Goal: Task Accomplishment & Management: Use online tool/utility

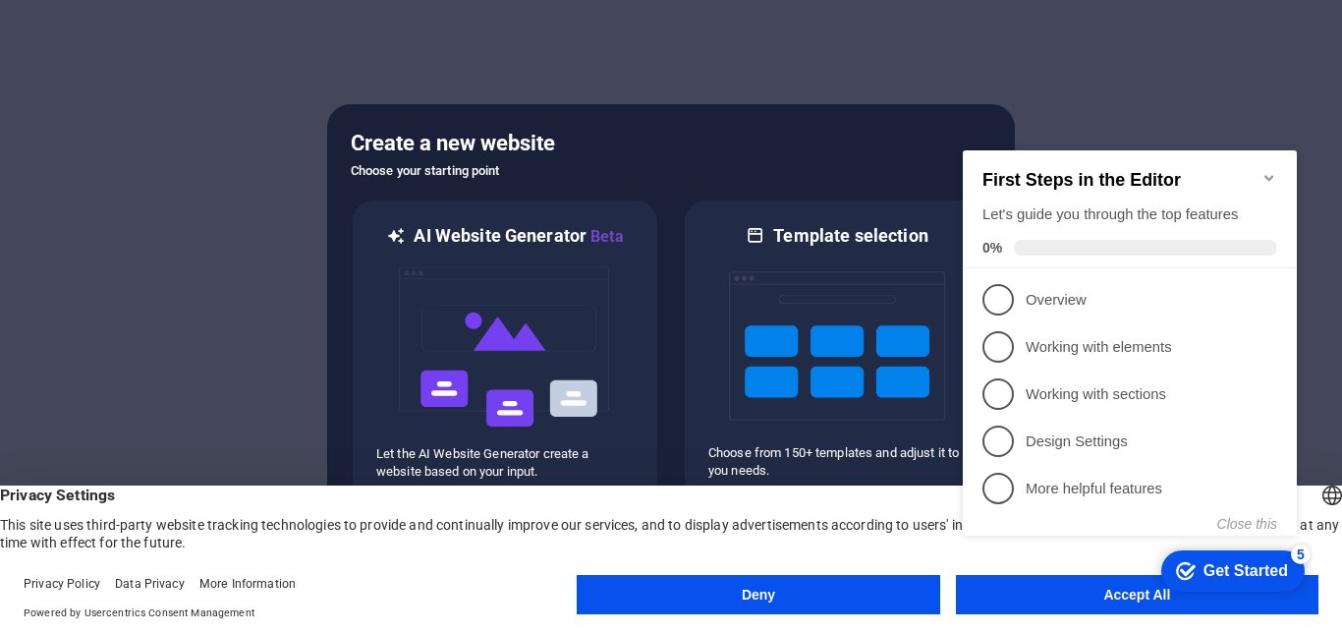
click div "checkmark Get Started 5 First Steps in the Editor Let's guide you through the t…"
click at [1035, 602] on appcues-checklist "Contextual help checklist present on screen" at bounding box center [1134, 363] width 358 height 483
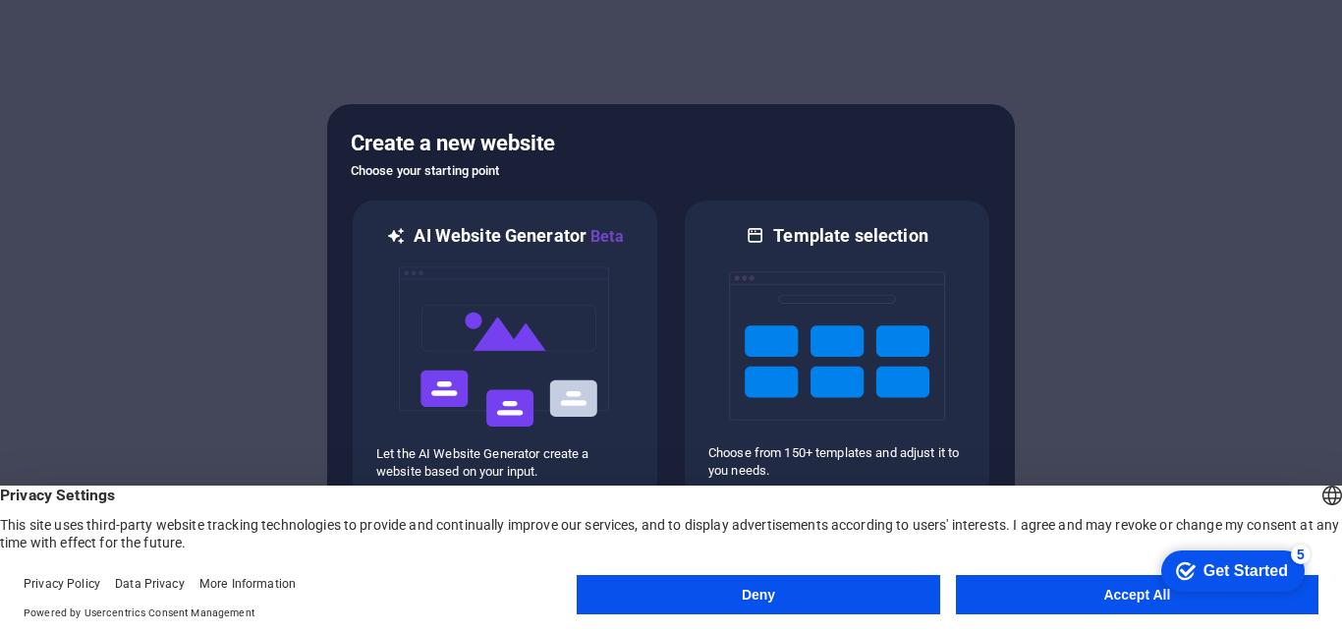
click at [1100, 591] on button "Accept All" at bounding box center [1137, 594] width 363 height 39
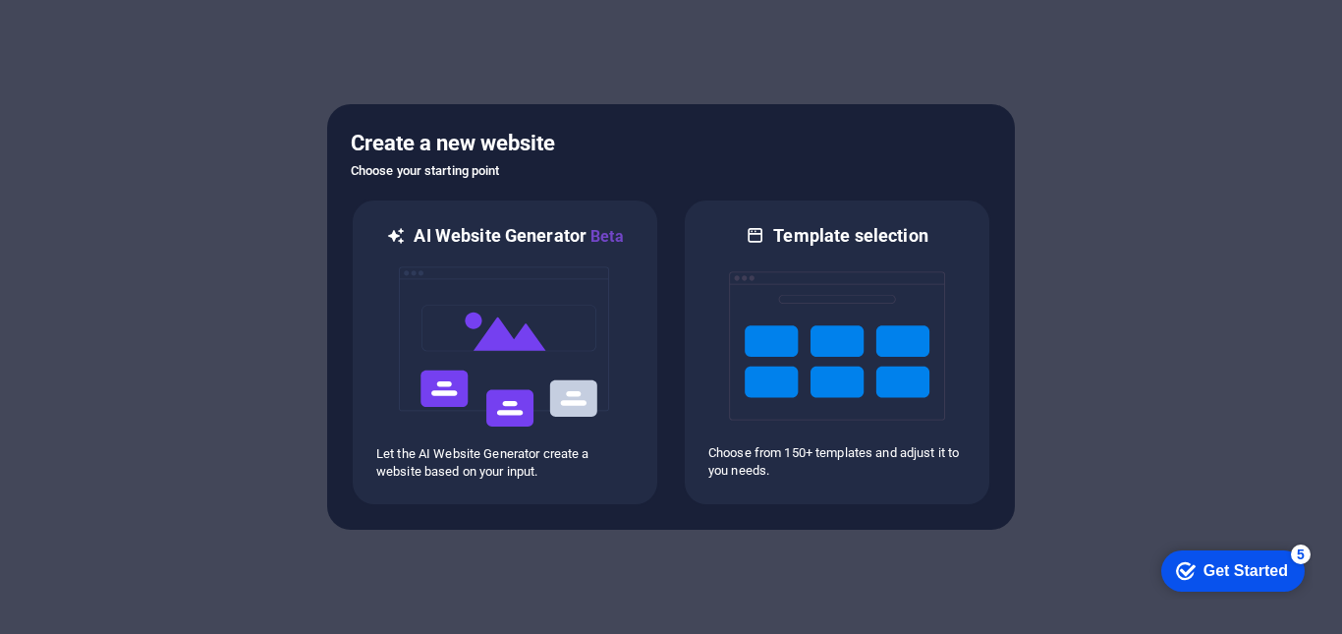
click at [1172, 437] on div at bounding box center [671, 317] width 1342 height 634
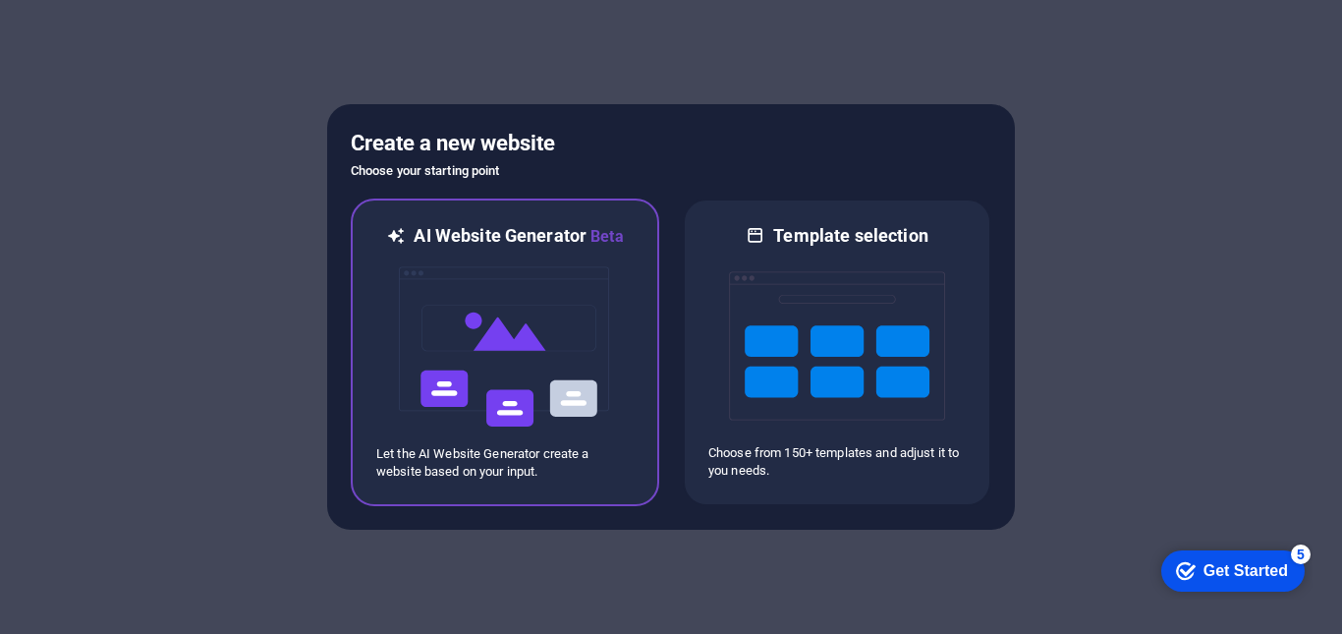
click at [515, 360] on img at bounding box center [505, 347] width 216 height 197
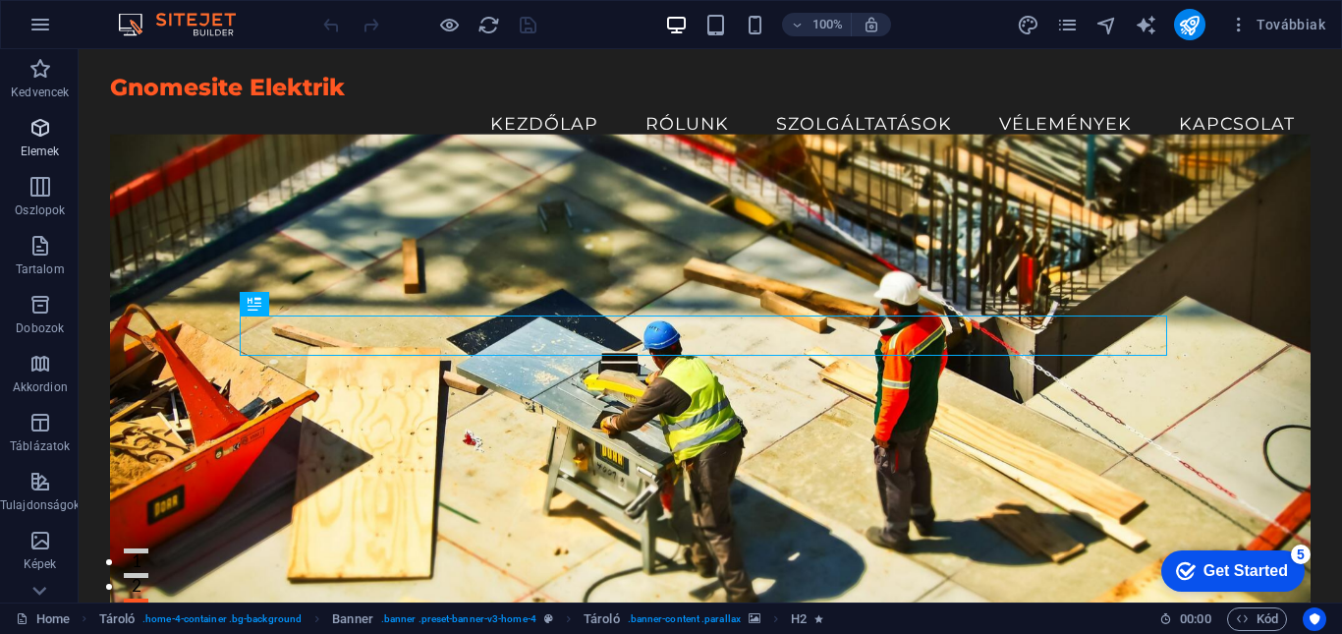
click at [39, 147] on p "Elemek" at bounding box center [40, 151] width 39 height 16
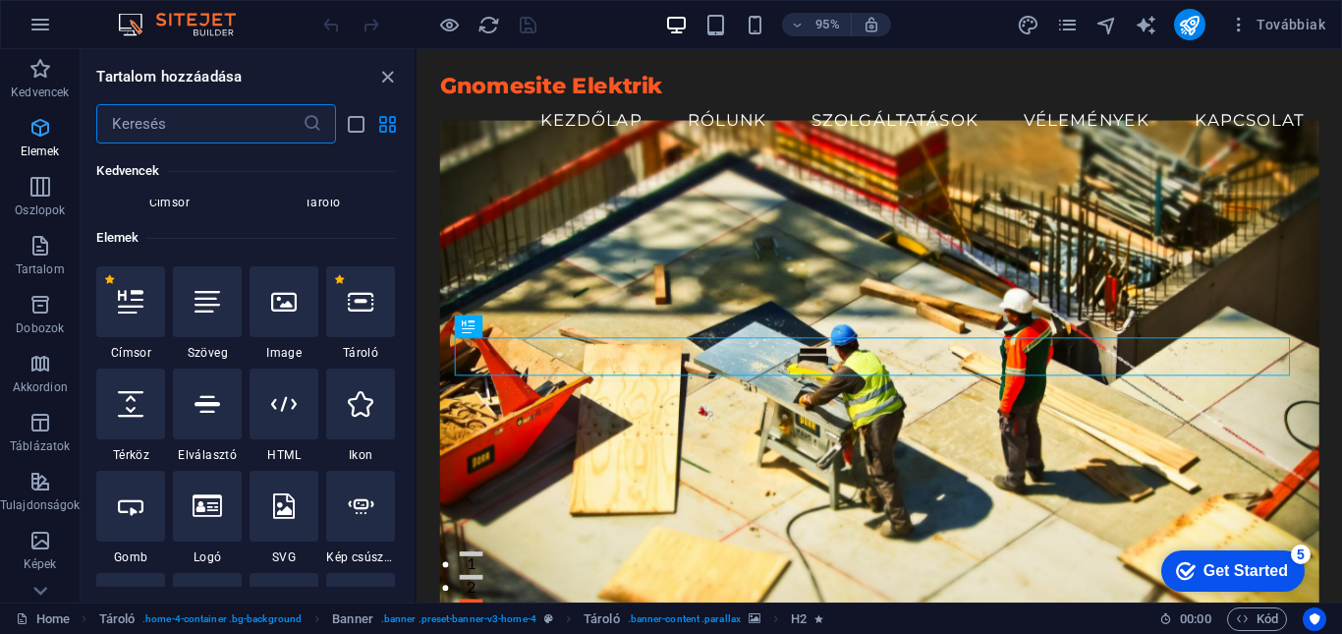
scroll to position [209, 0]
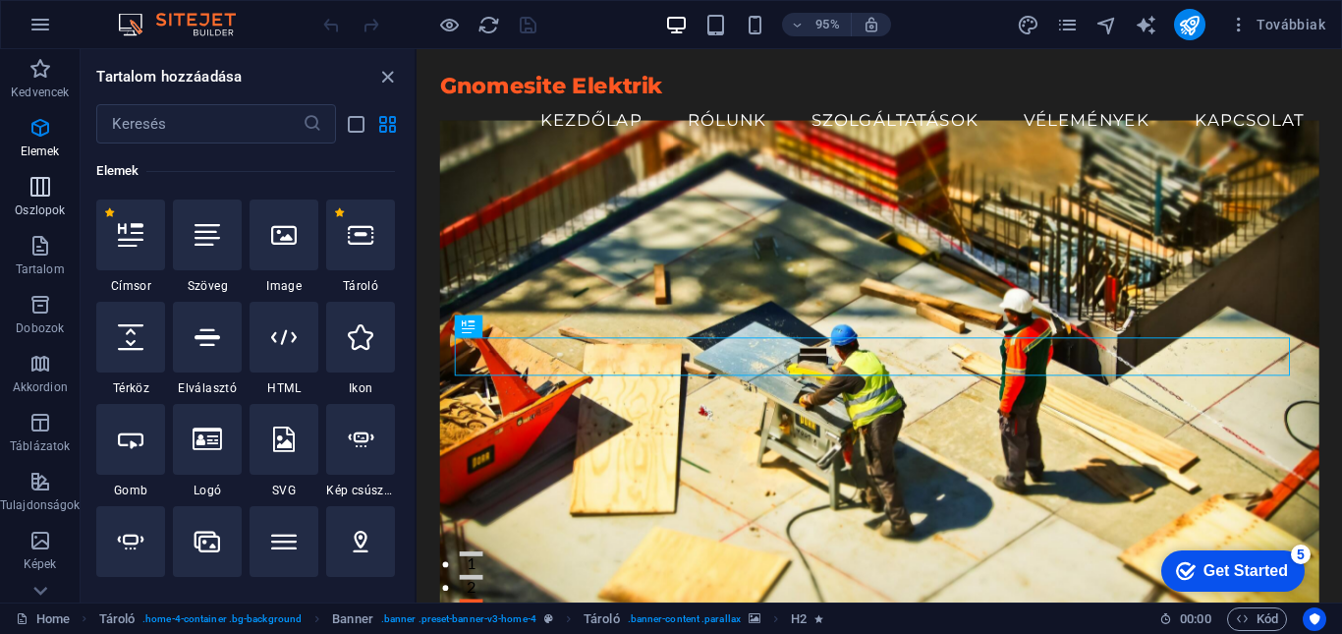
click at [35, 185] on icon "button" at bounding box center [40, 187] width 24 height 24
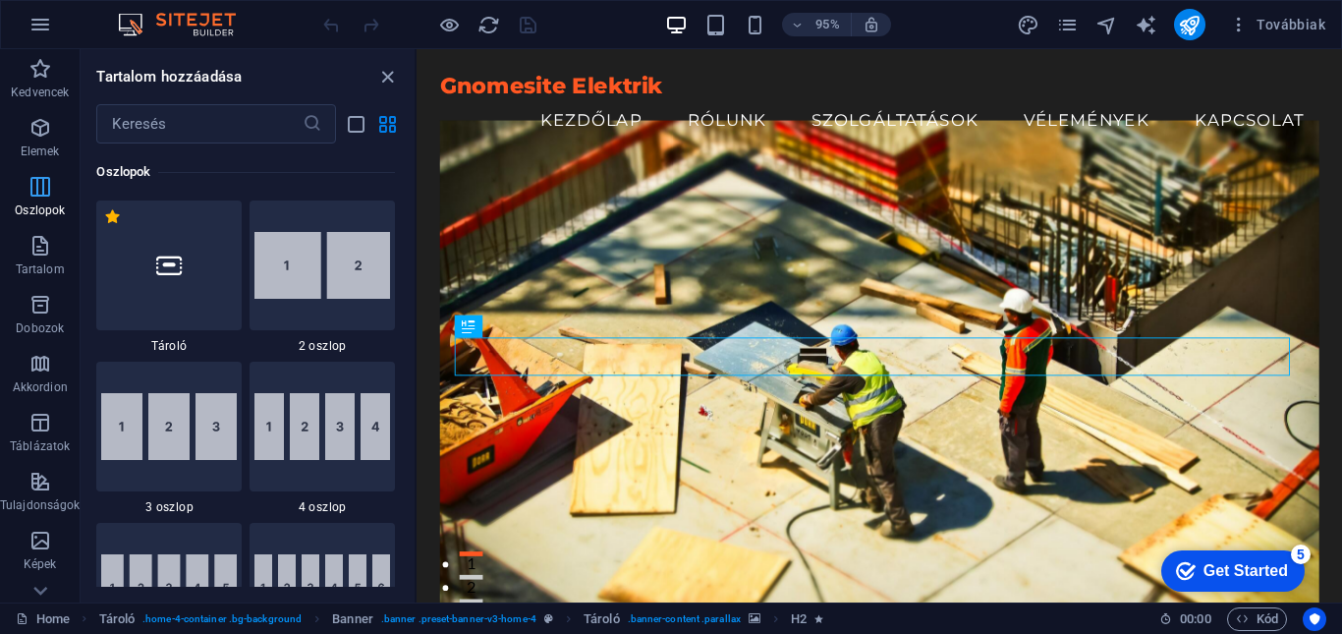
scroll to position [973, 0]
click at [1227, 565] on div "Get Started" at bounding box center [1246, 571] width 85 height 18
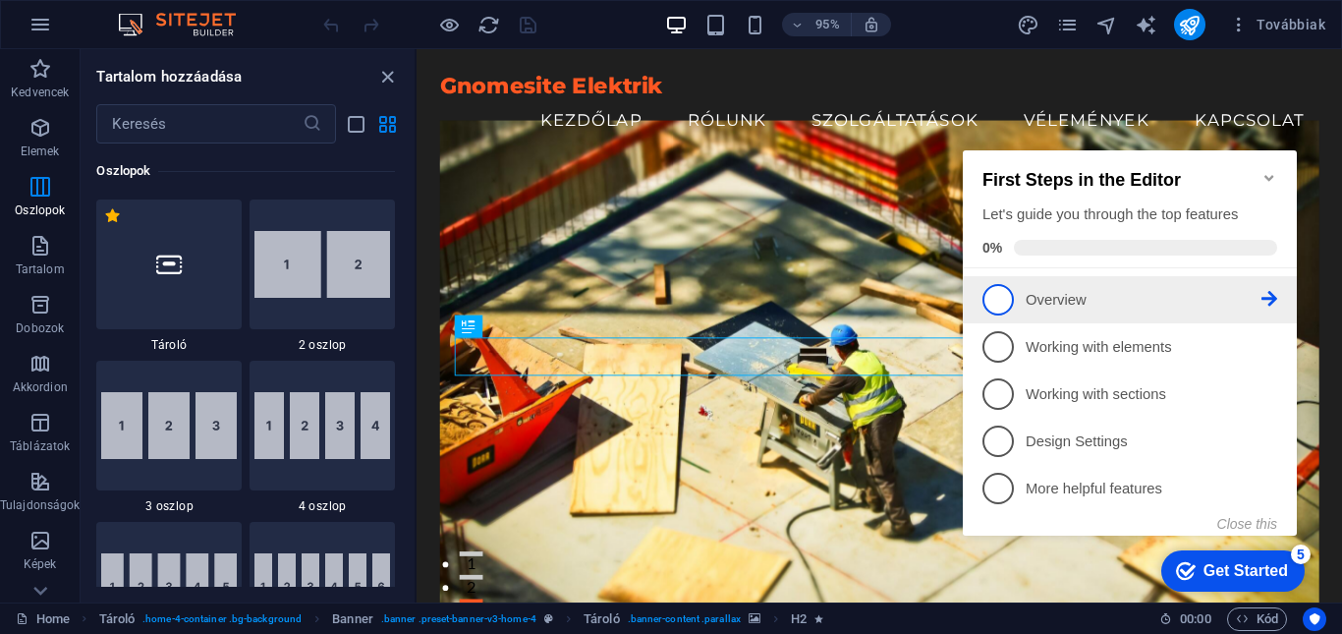
click at [1007, 300] on span "1" at bounding box center [998, 299] width 31 height 31
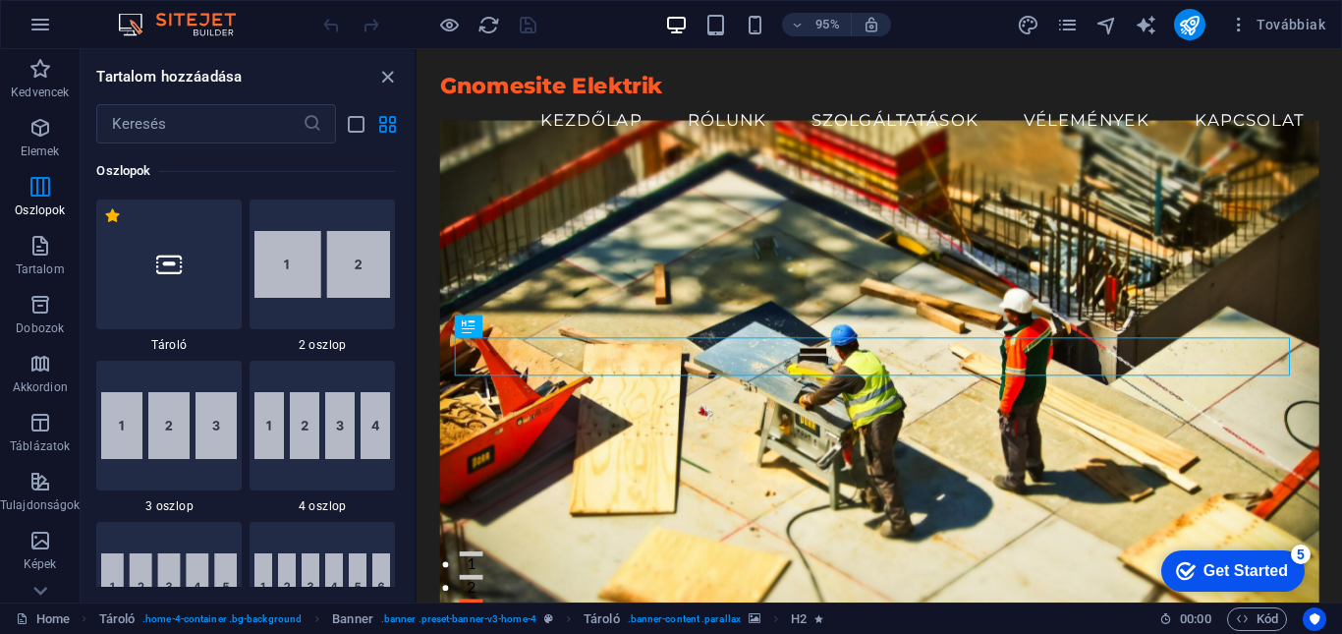
scroll to position [0, 0]
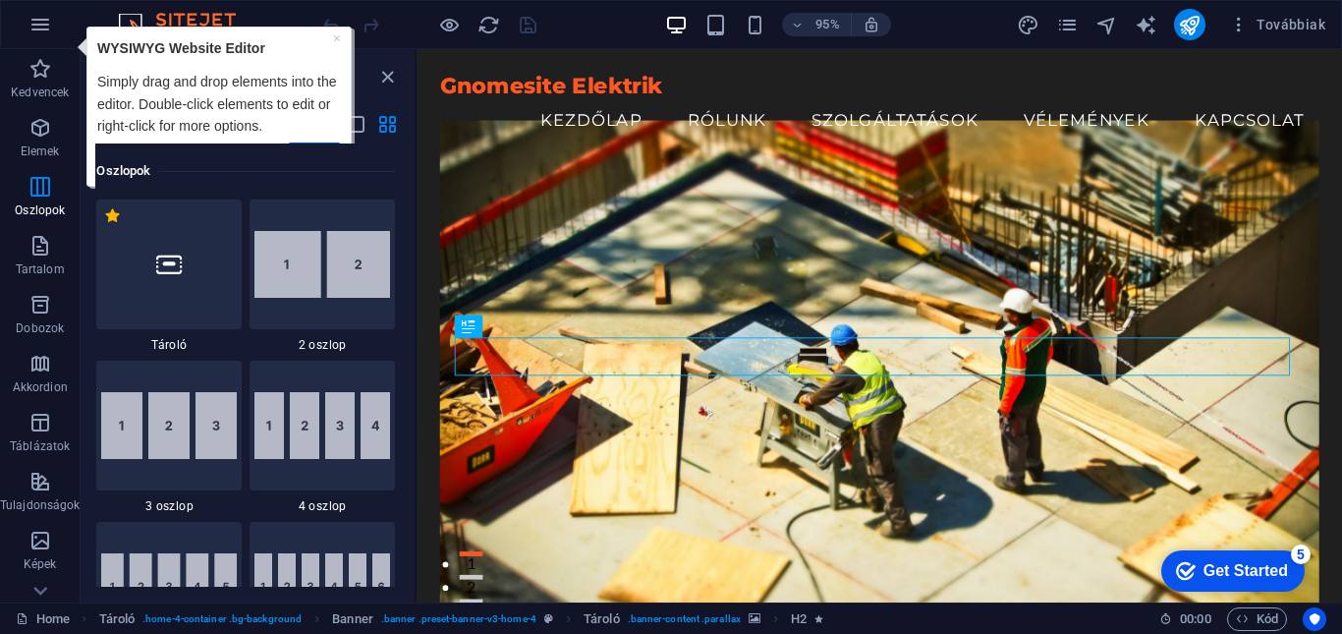
click at [1231, 566] on div "Get Started" at bounding box center [1246, 571] width 85 height 18
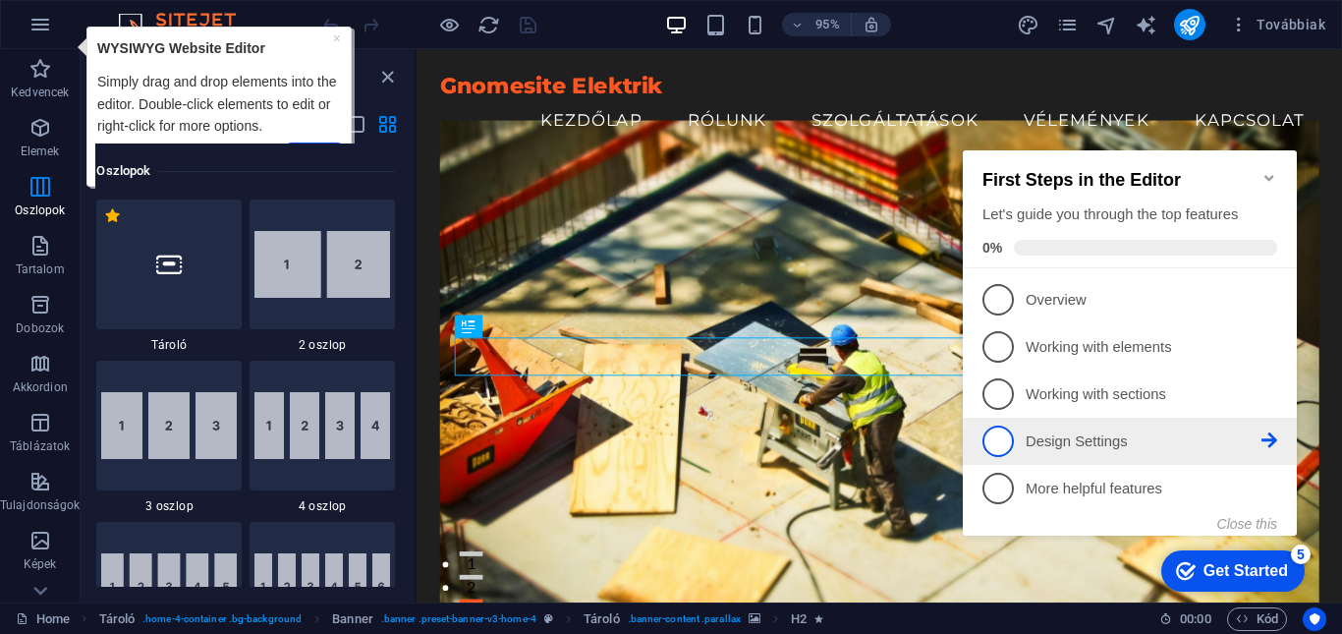
click at [1149, 438] on p "Design Settings - incomplete" at bounding box center [1144, 441] width 236 height 21
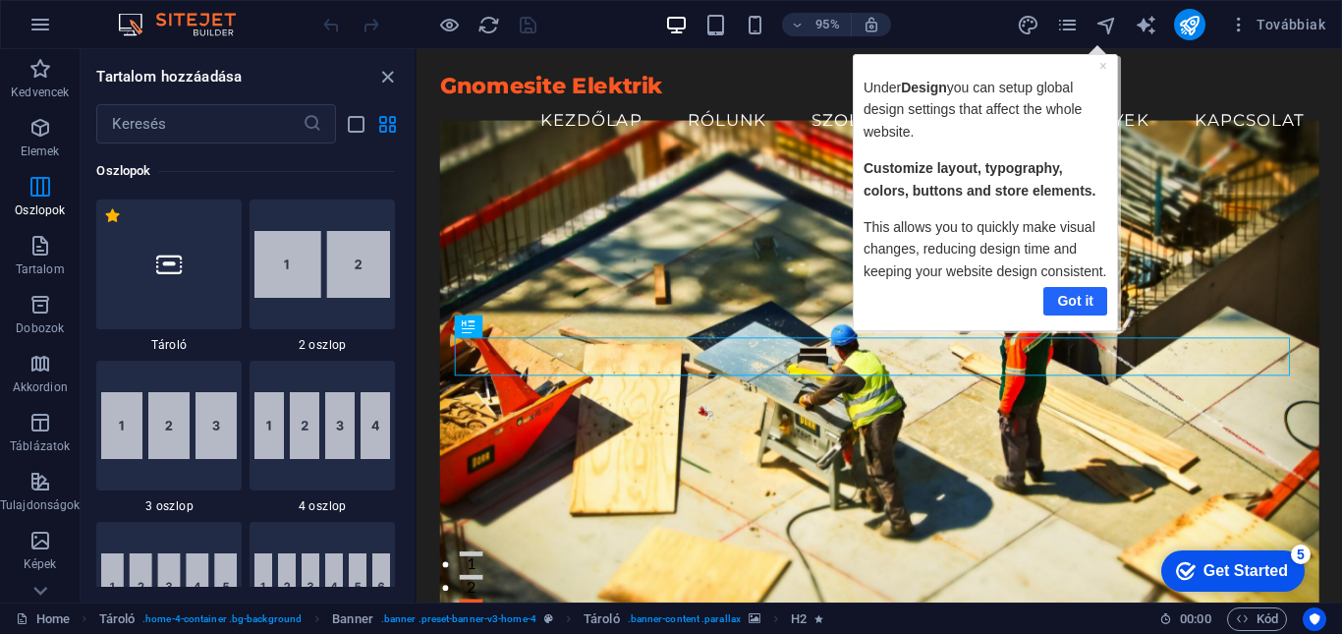
click at [1060, 309] on link "Got it" at bounding box center [1076, 300] width 64 height 28
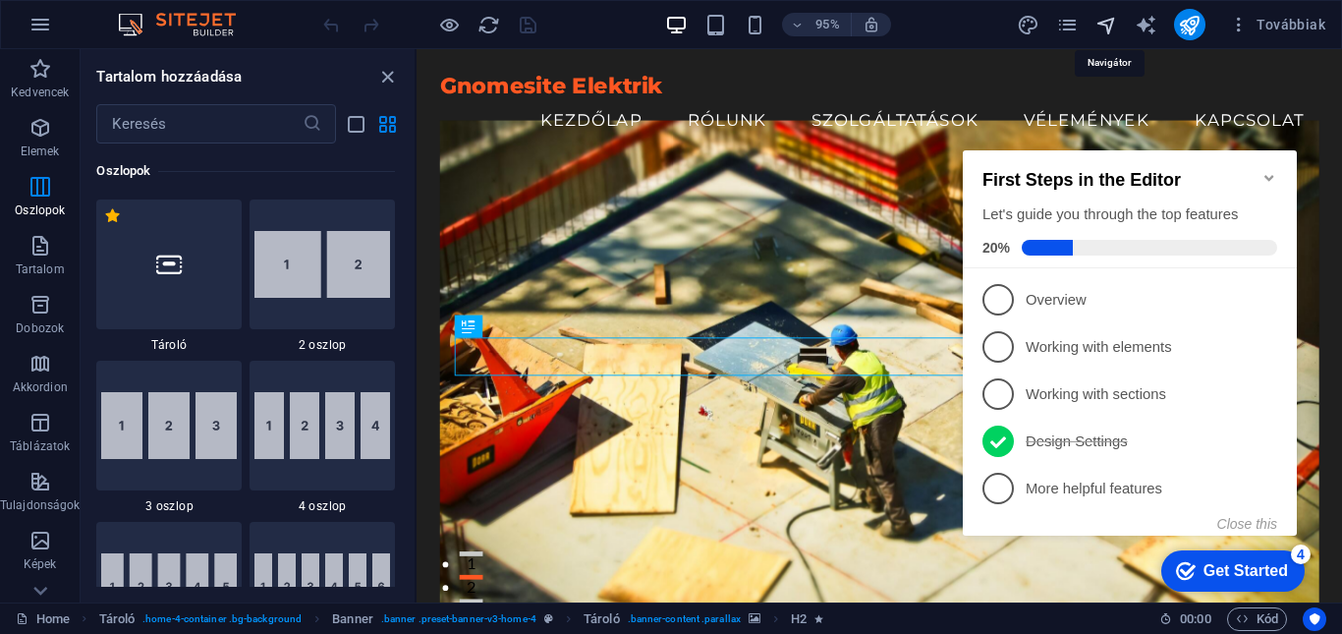
click at [1108, 29] on icon "navigator" at bounding box center [1107, 25] width 23 height 23
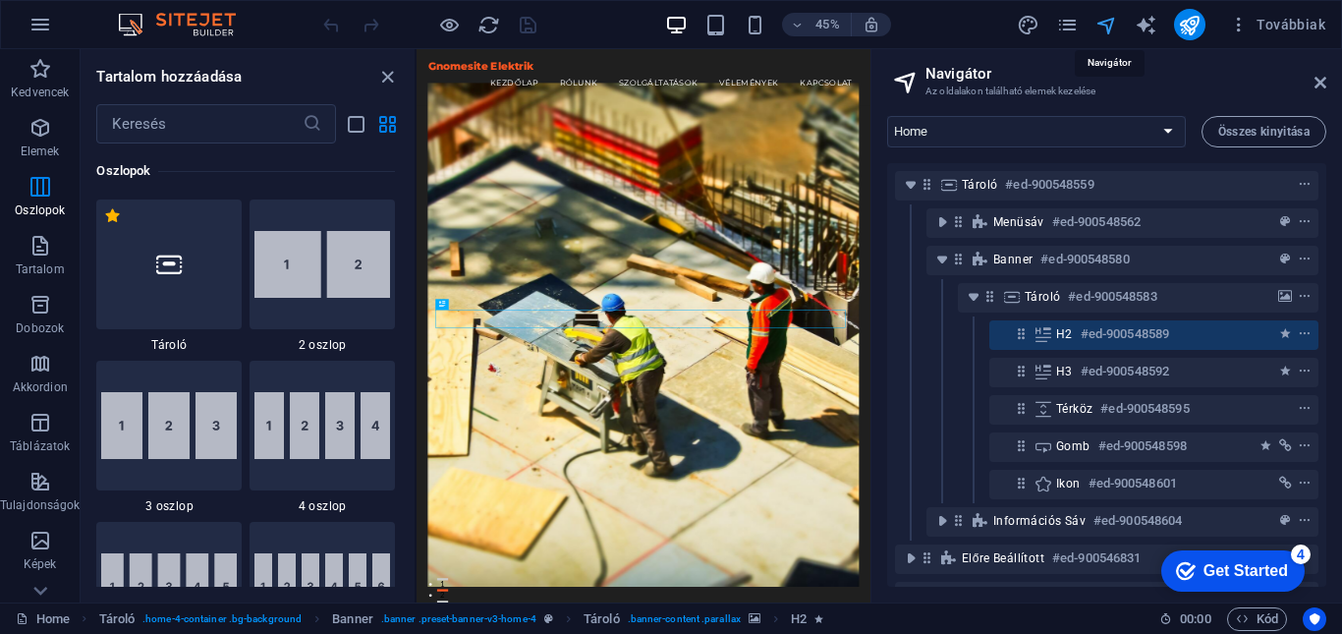
click at [1108, 29] on icon "navigator" at bounding box center [1107, 25] width 23 height 23
click at [1241, 565] on div "Get Started" at bounding box center [1246, 571] width 85 height 18
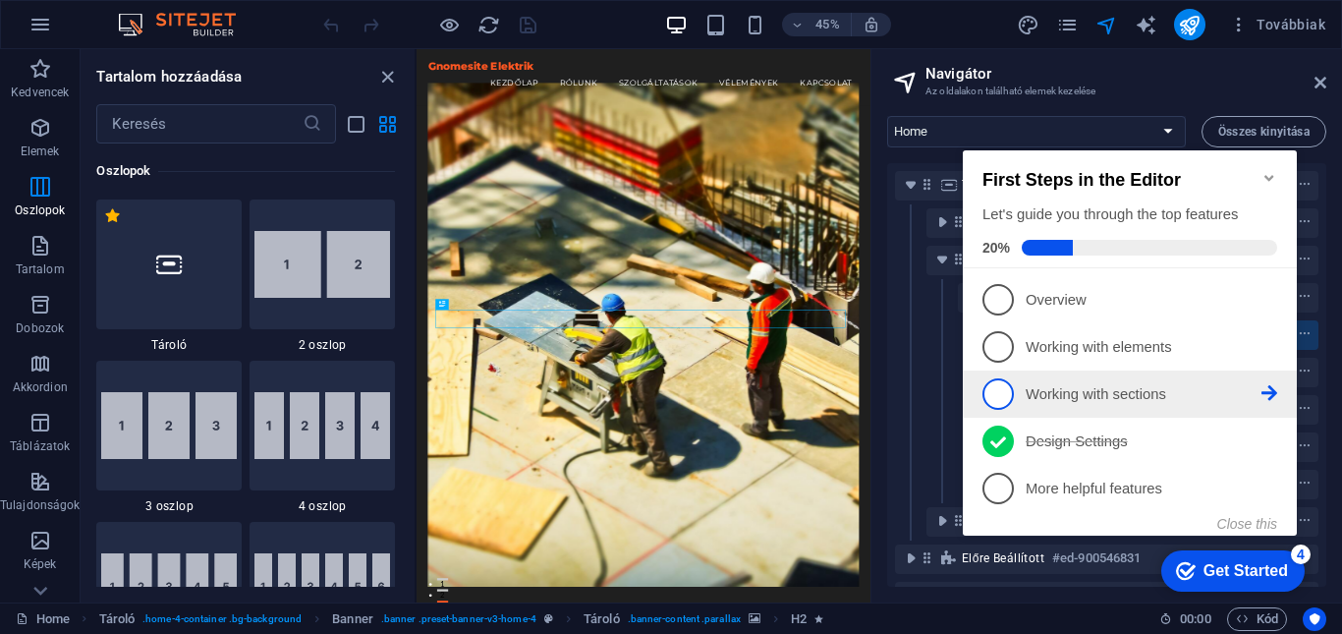
click at [1097, 393] on p "Working with sections - incomplete" at bounding box center [1144, 394] width 236 height 21
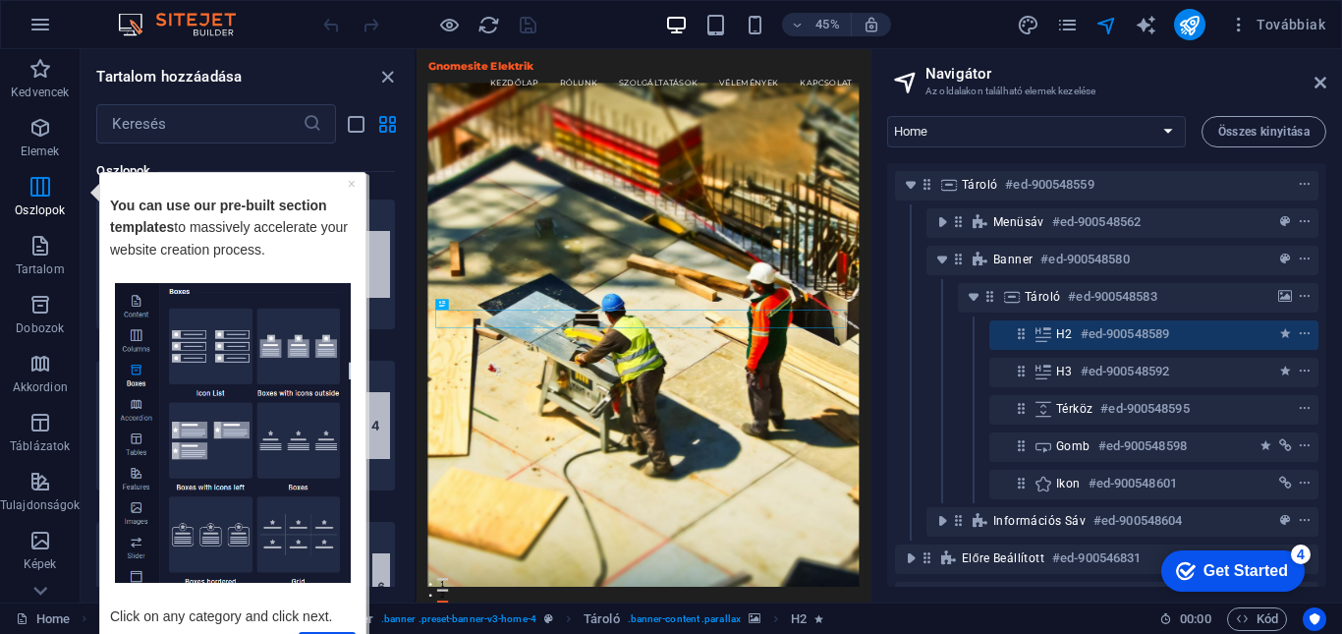
click at [1213, 569] on div "Get Started" at bounding box center [1246, 571] width 85 height 18
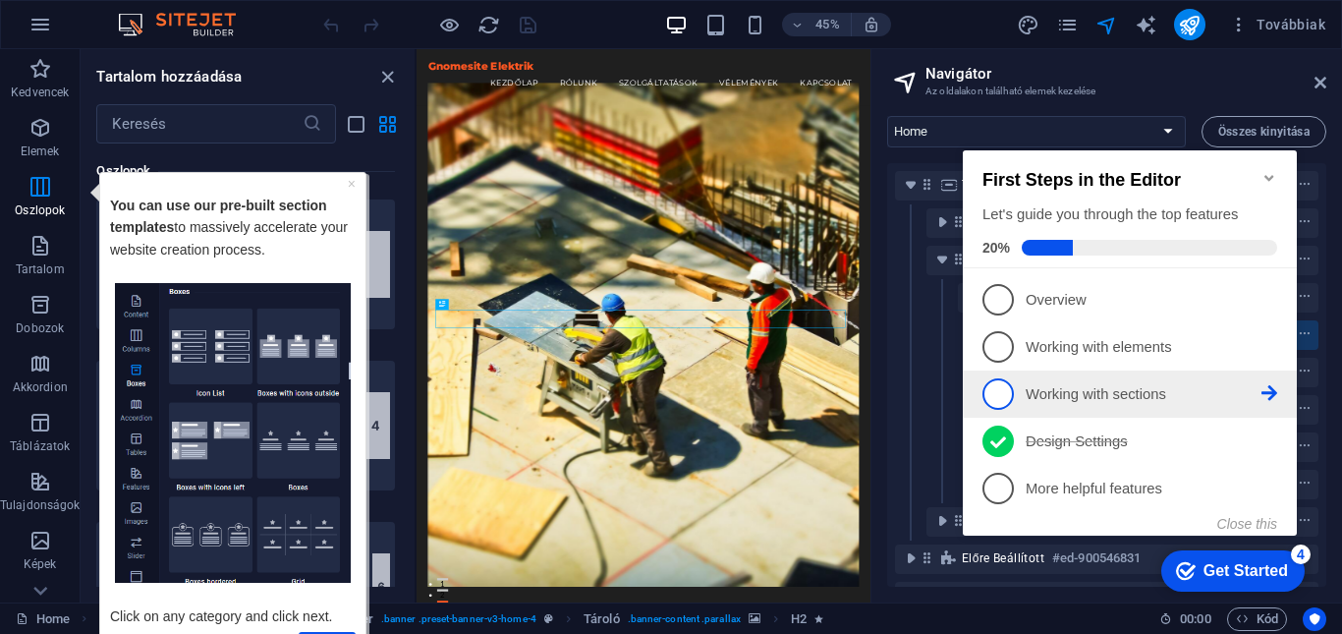
click at [1103, 390] on p "Working with sections - incomplete" at bounding box center [1144, 394] width 236 height 21
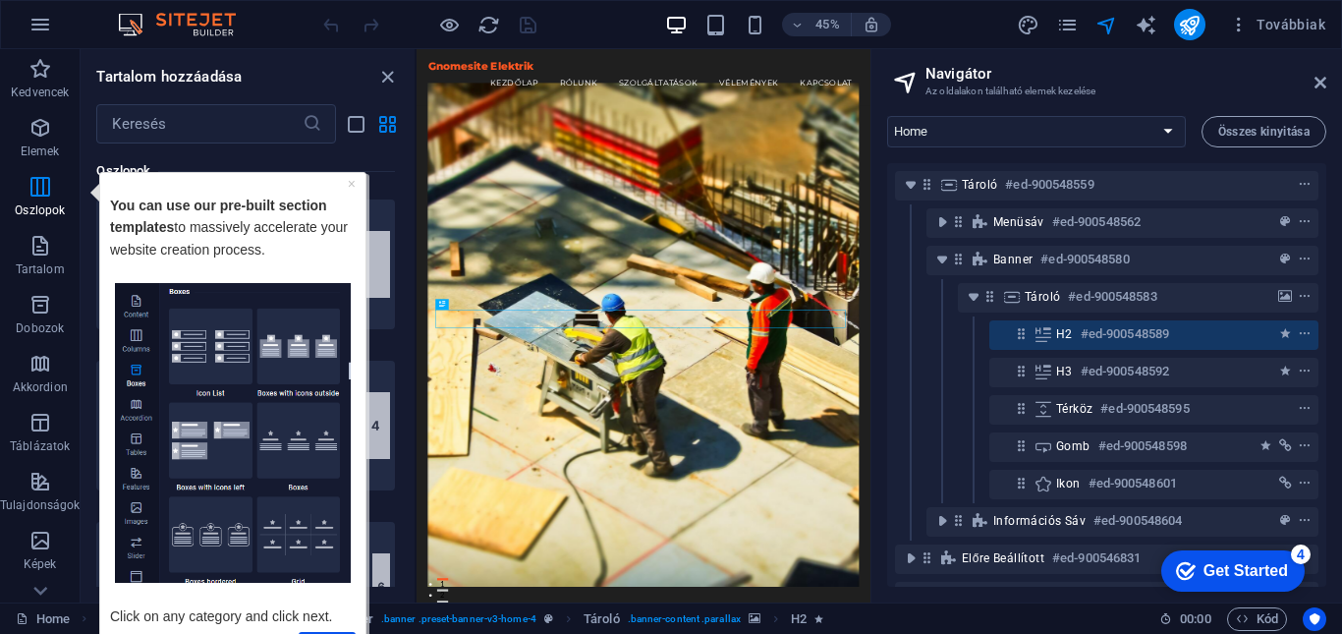
click at [1207, 569] on div "Get Started" at bounding box center [1246, 571] width 85 height 18
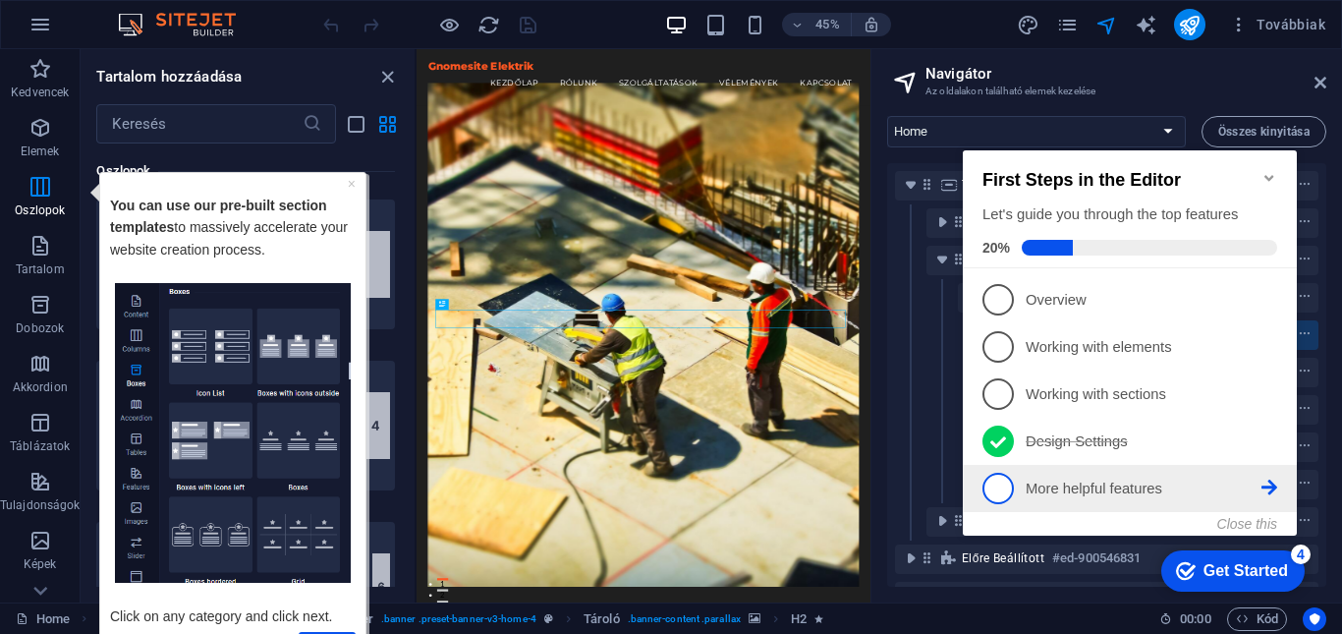
click at [1099, 489] on p "More helpful features - incomplete" at bounding box center [1144, 489] width 236 height 21
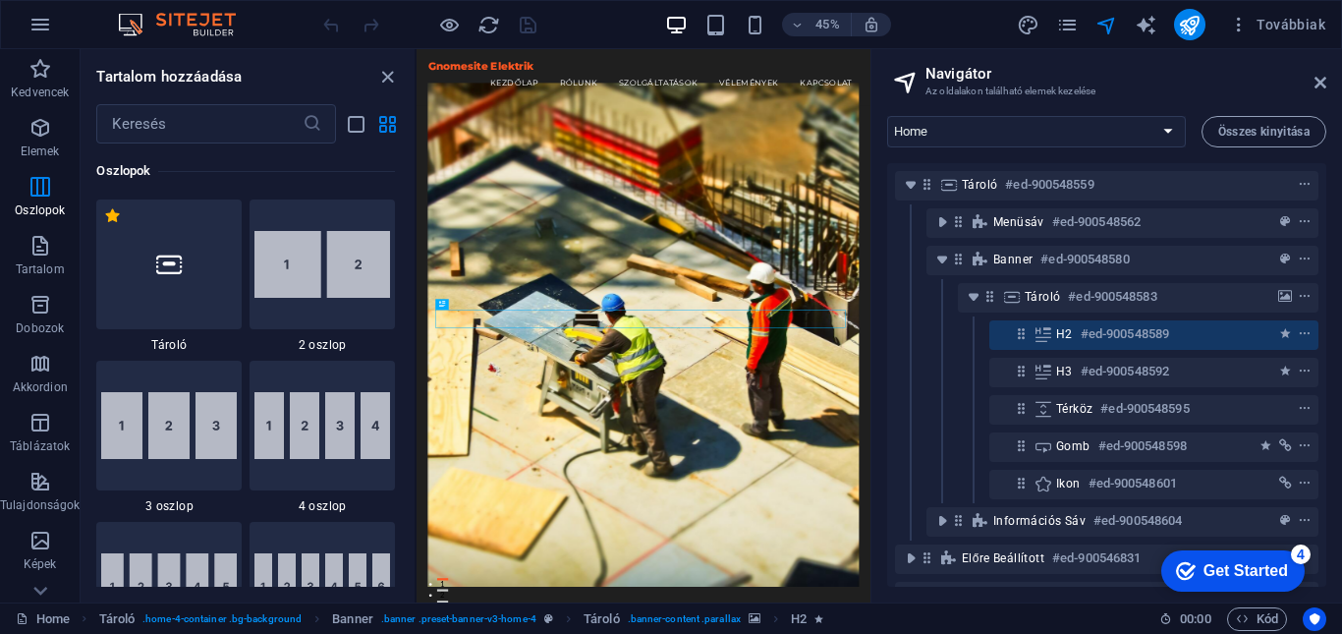
click at [1206, 572] on div "Get Started" at bounding box center [1246, 571] width 85 height 18
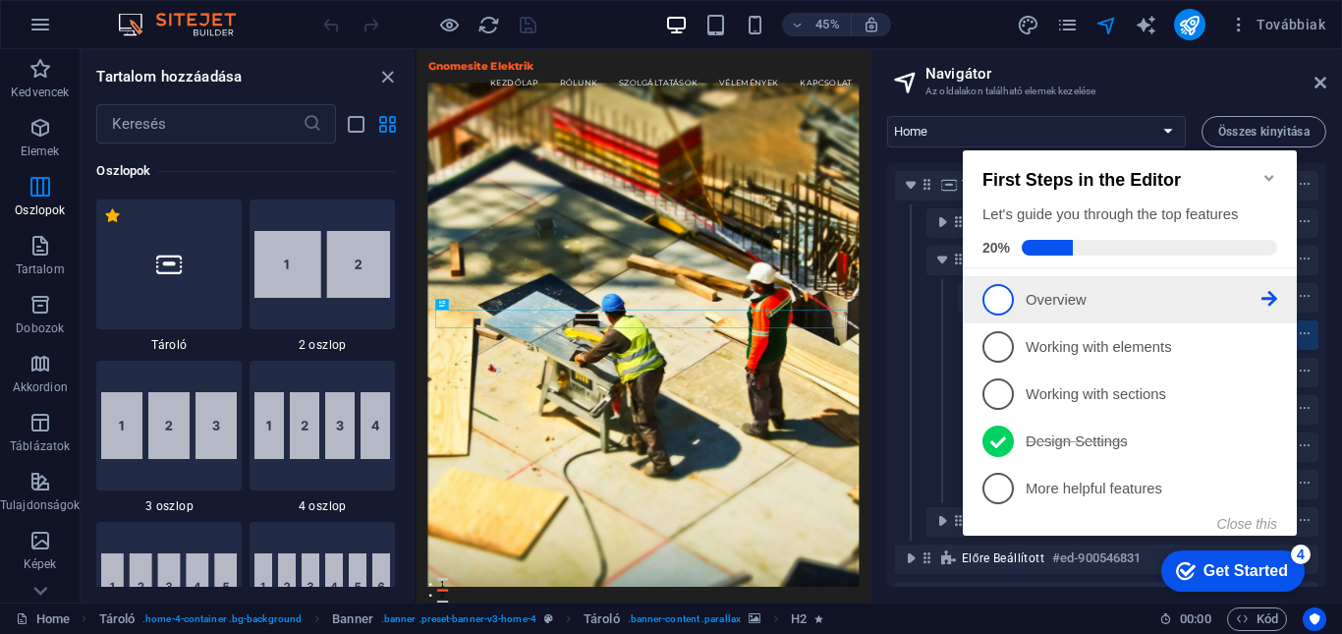
click at [1086, 296] on p "Overview - incomplete" at bounding box center [1144, 300] width 236 height 21
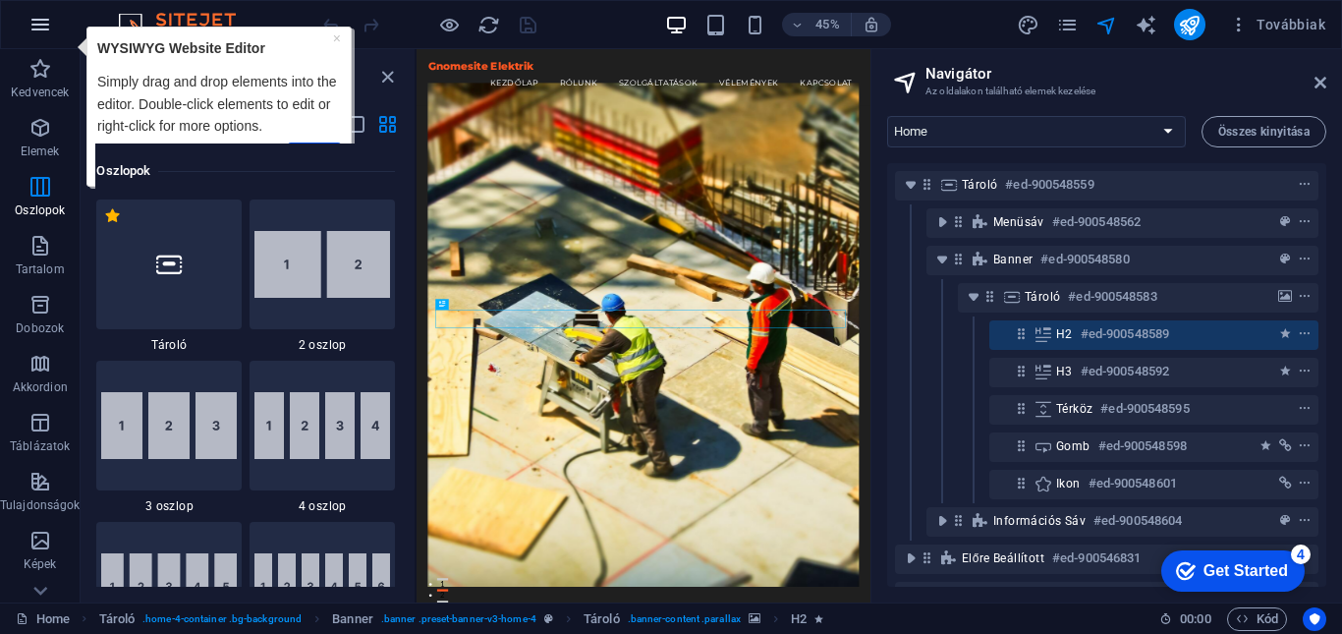
click at [41, 35] on icon "button" at bounding box center [40, 25] width 24 height 24
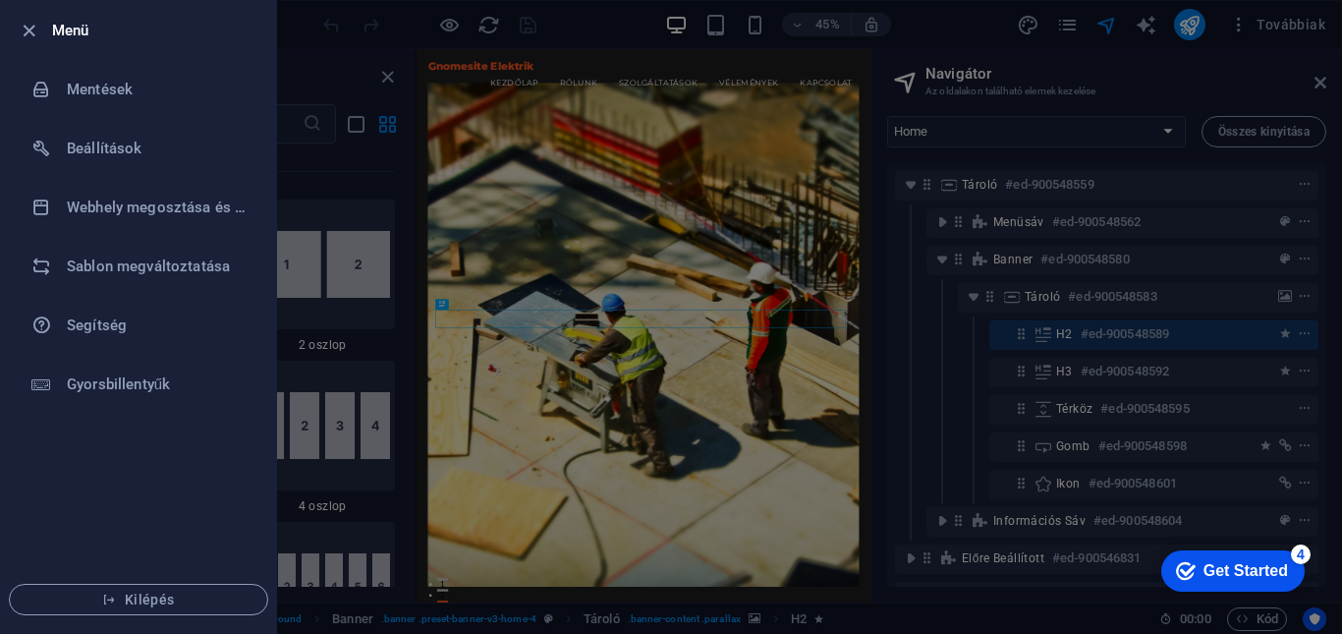
click at [113, 442] on ul "Menü Mentések Beállítások Webhely megosztása és másolása [PERSON_NAME] megválto…" at bounding box center [138, 317] width 275 height 632
click at [69, 36] on h6 "Menü" at bounding box center [156, 31] width 208 height 24
click at [28, 23] on icon "button" at bounding box center [29, 31] width 23 height 23
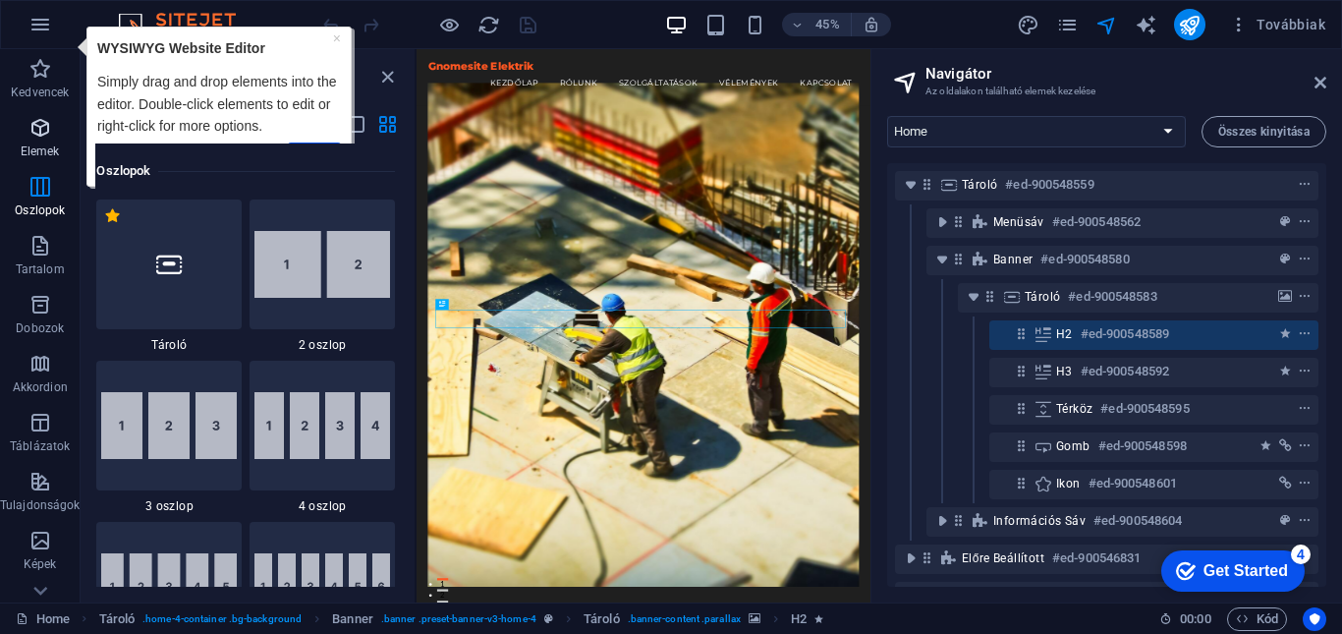
click at [37, 137] on icon "button" at bounding box center [40, 128] width 24 height 24
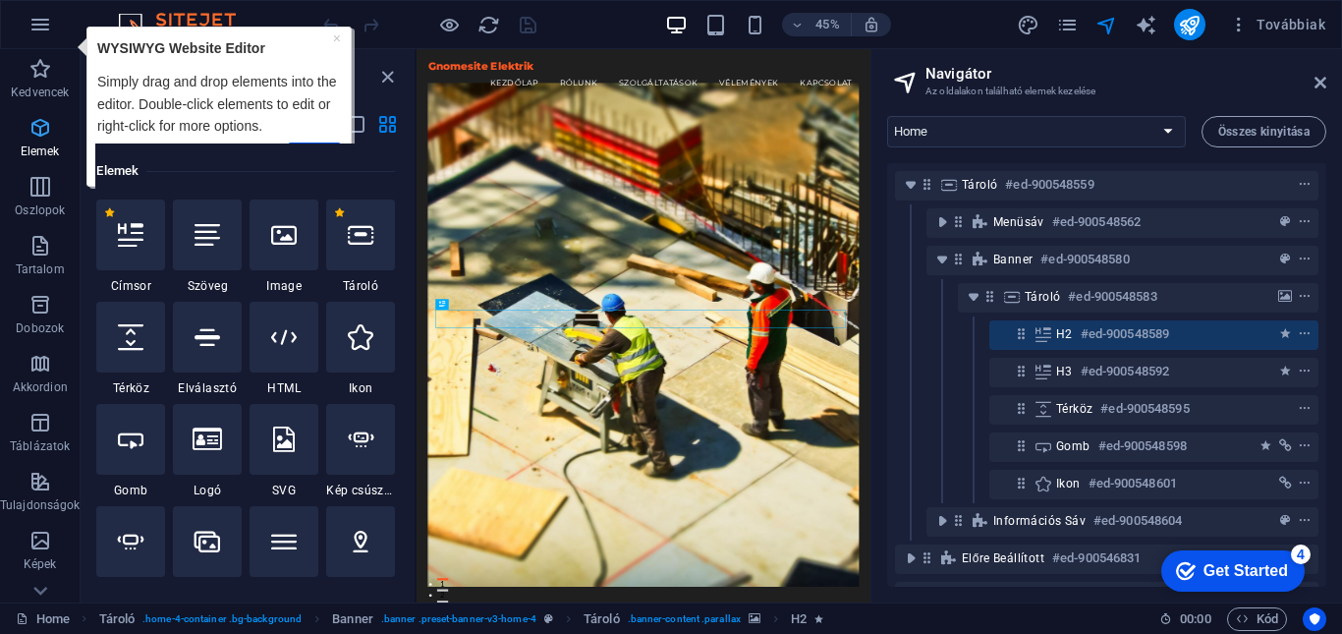
scroll to position [209, 0]
click at [146, 245] on div at bounding box center [130, 234] width 69 height 71
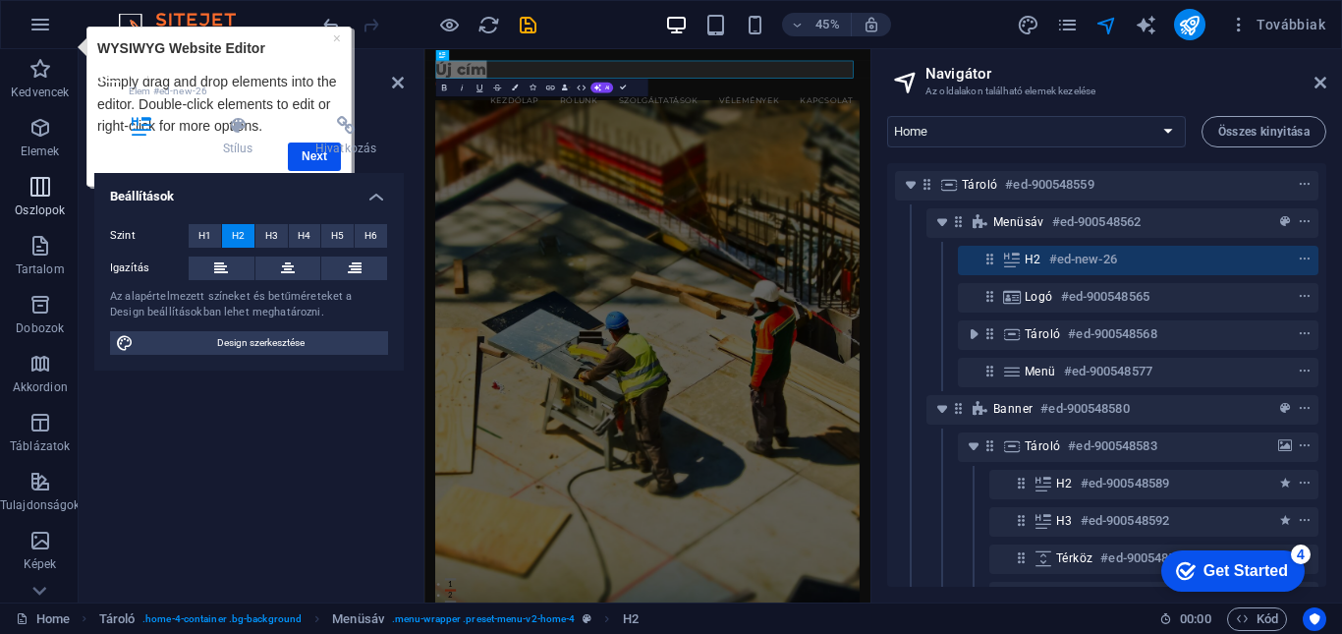
click at [36, 204] on p "Oszlopok" at bounding box center [40, 210] width 50 height 16
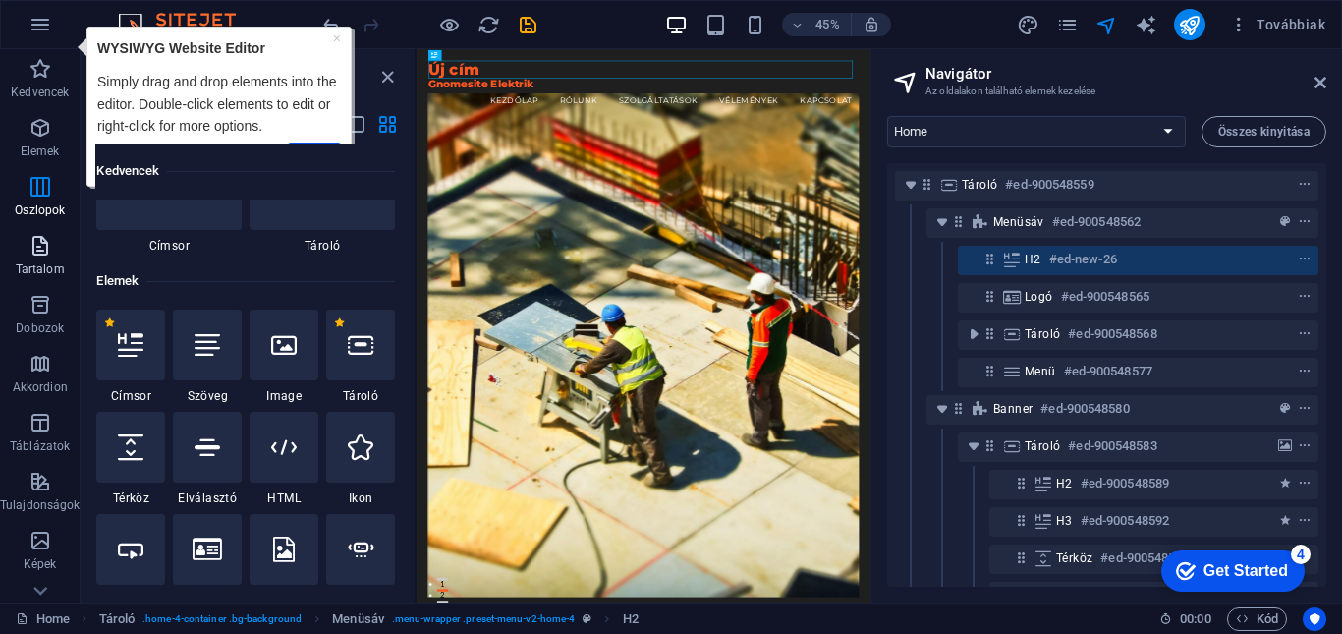
click at [36, 253] on icon "button" at bounding box center [40, 246] width 24 height 24
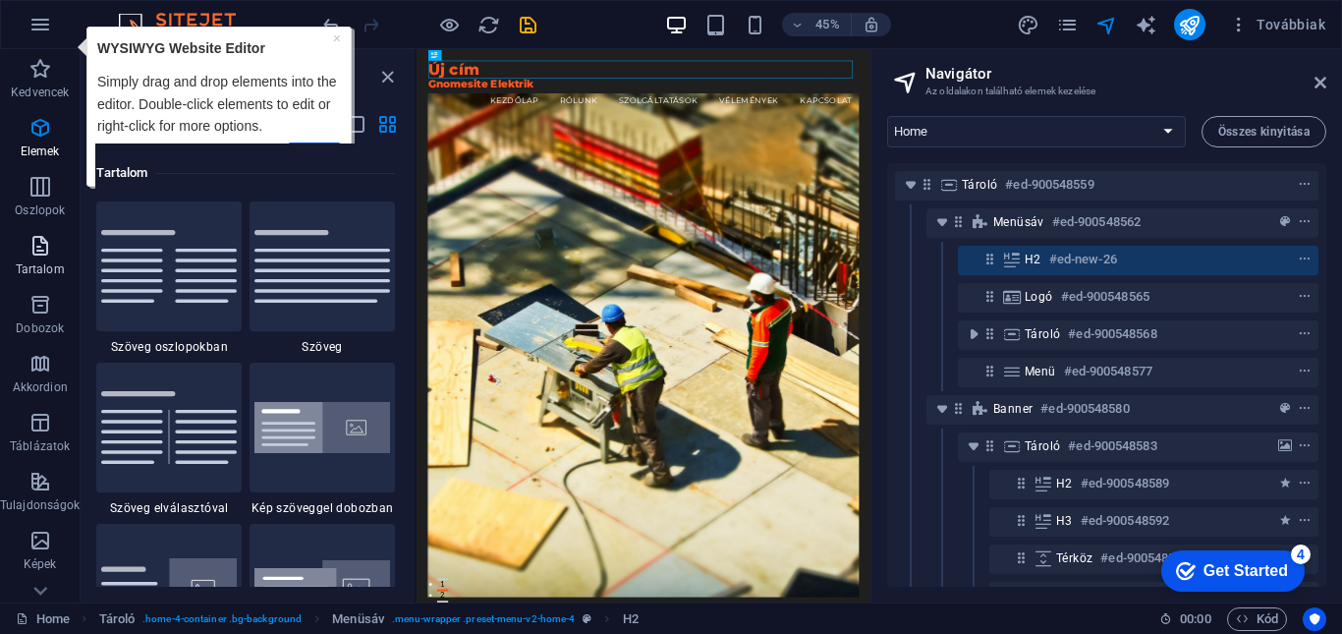
scroll to position [3438, 0]
click at [36, 253] on icon "button" at bounding box center [40, 246] width 24 height 24
click at [32, 369] on icon "button" at bounding box center [40, 364] width 24 height 24
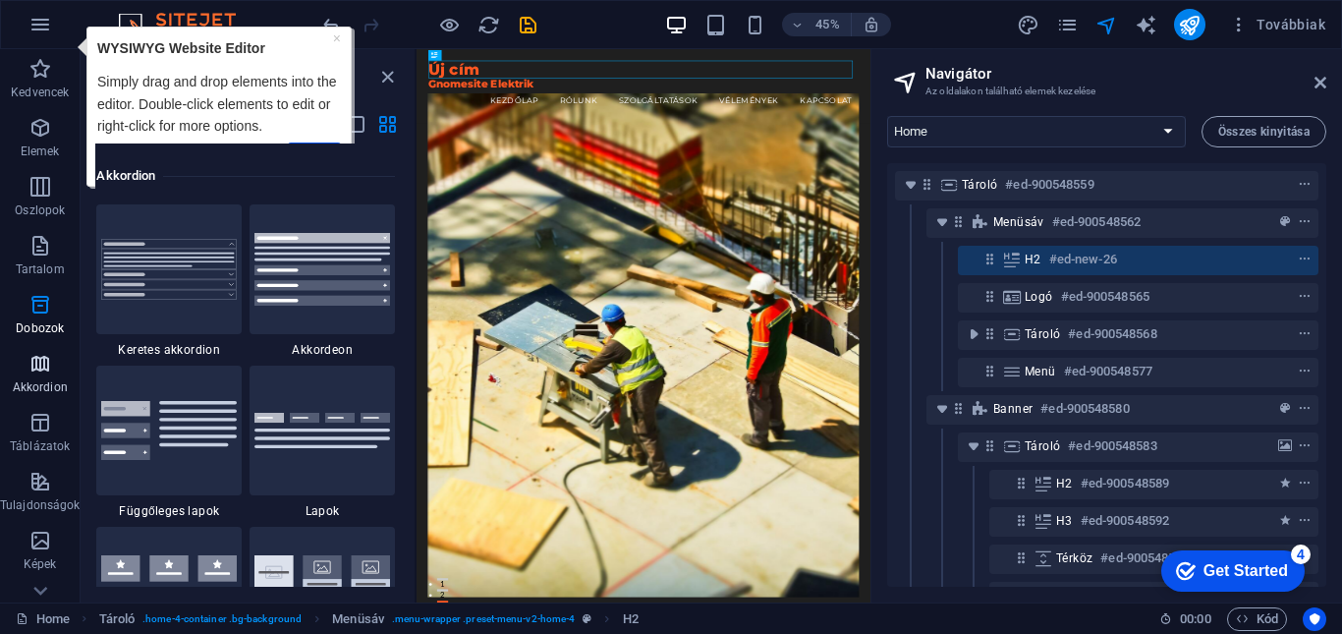
scroll to position [6275, 0]
